Goal: Download file/media

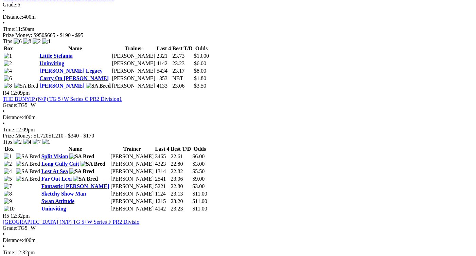
scroll to position [544, 0]
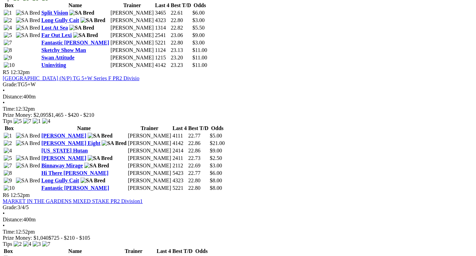
scroll to position [705, 0]
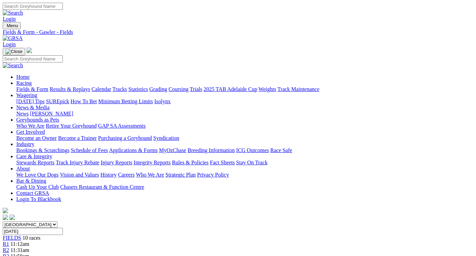
click at [367, 89] on link "CSV (Excel)" at bounding box center [353, 86] width 28 height 6
click at [63, 228] on input "Wednesday, 24 Sep 2025" at bounding box center [33, 231] width 60 height 7
type input "[DATE]"
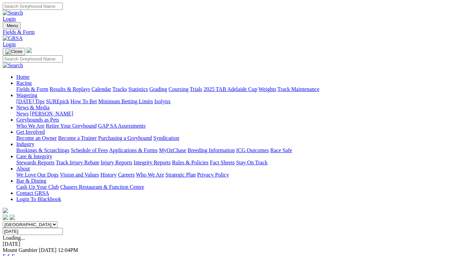
drag, startPoint x: 327, startPoint y: 160, endPoint x: 319, endPoint y: 160, distance: 8.2
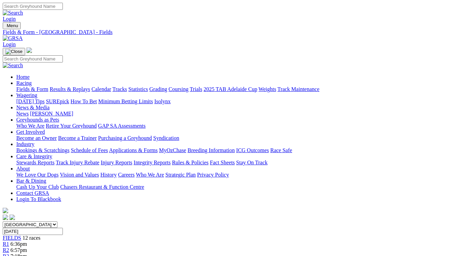
click at [360, 89] on link "CSV (Excel)" at bounding box center [353, 86] width 28 height 6
click at [57, 221] on select "South Australia New South Wales Northern Territory Queensland Tasmania Victoria…" at bounding box center [30, 224] width 55 height 6
select select "QLD"
click at [25, 221] on select "South Australia New South Wales Northern Territory Queensland Tasmania Victoria…" at bounding box center [30, 224] width 55 height 6
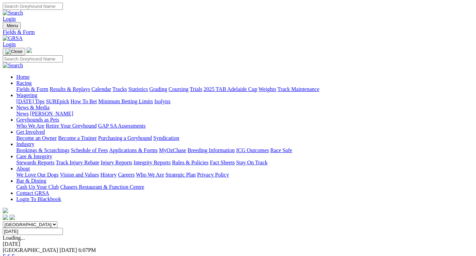
click at [15, 253] on link "F" at bounding box center [13, 256] width 3 height 6
